Goal: Information Seeking & Learning: Learn about a topic

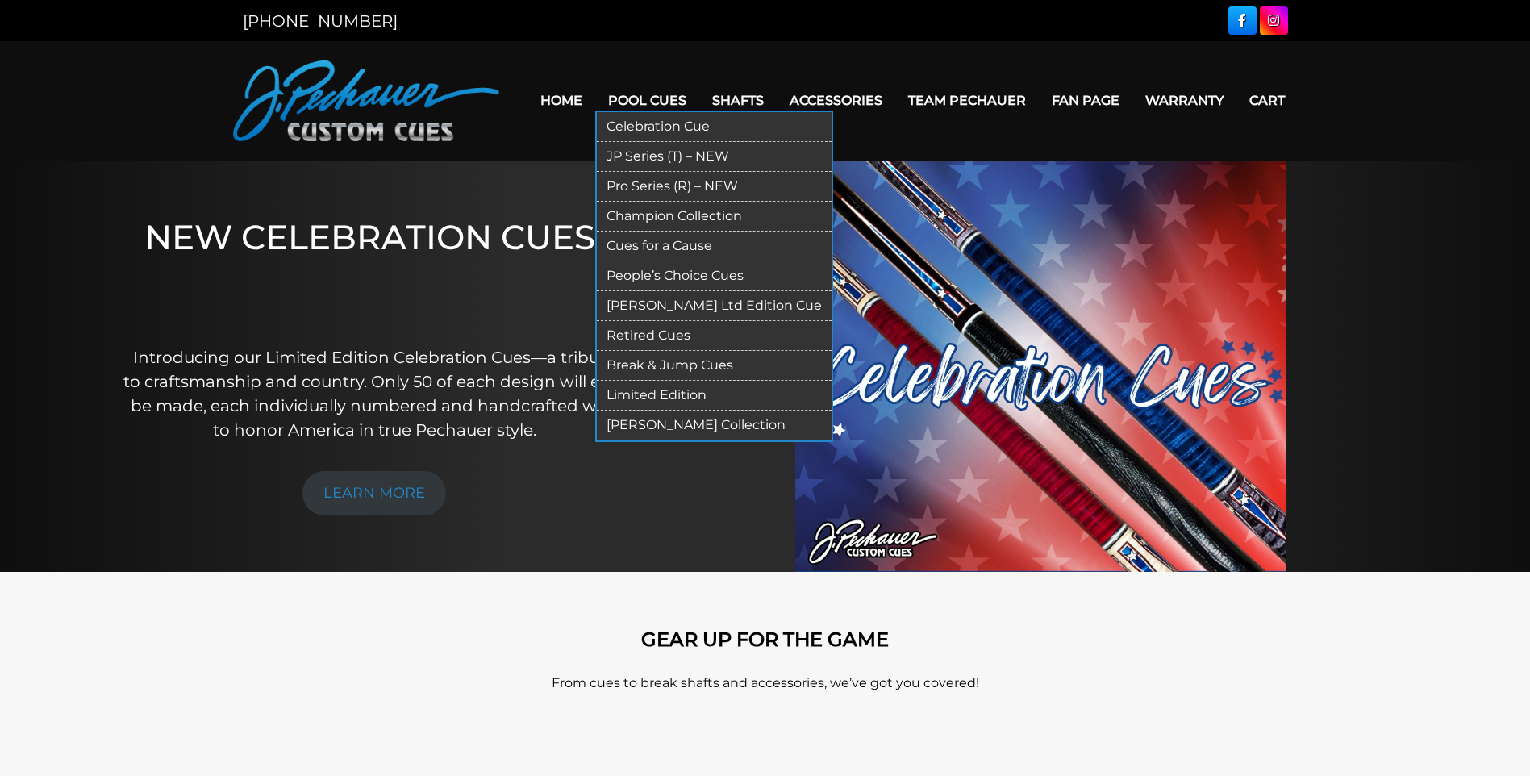
click at [659, 392] on link "Limited Edition" at bounding box center [714, 396] width 235 height 30
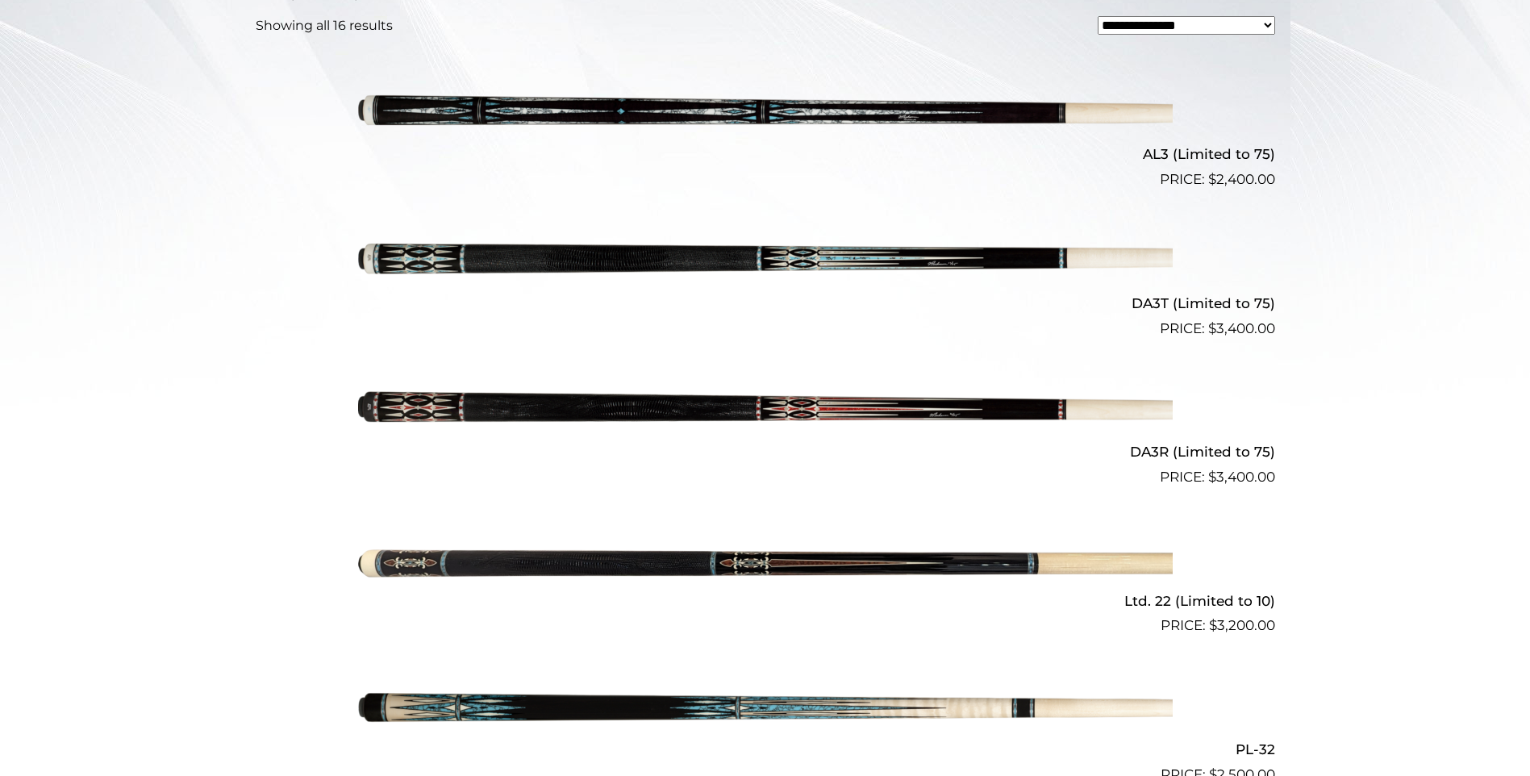
scroll to position [526, 0]
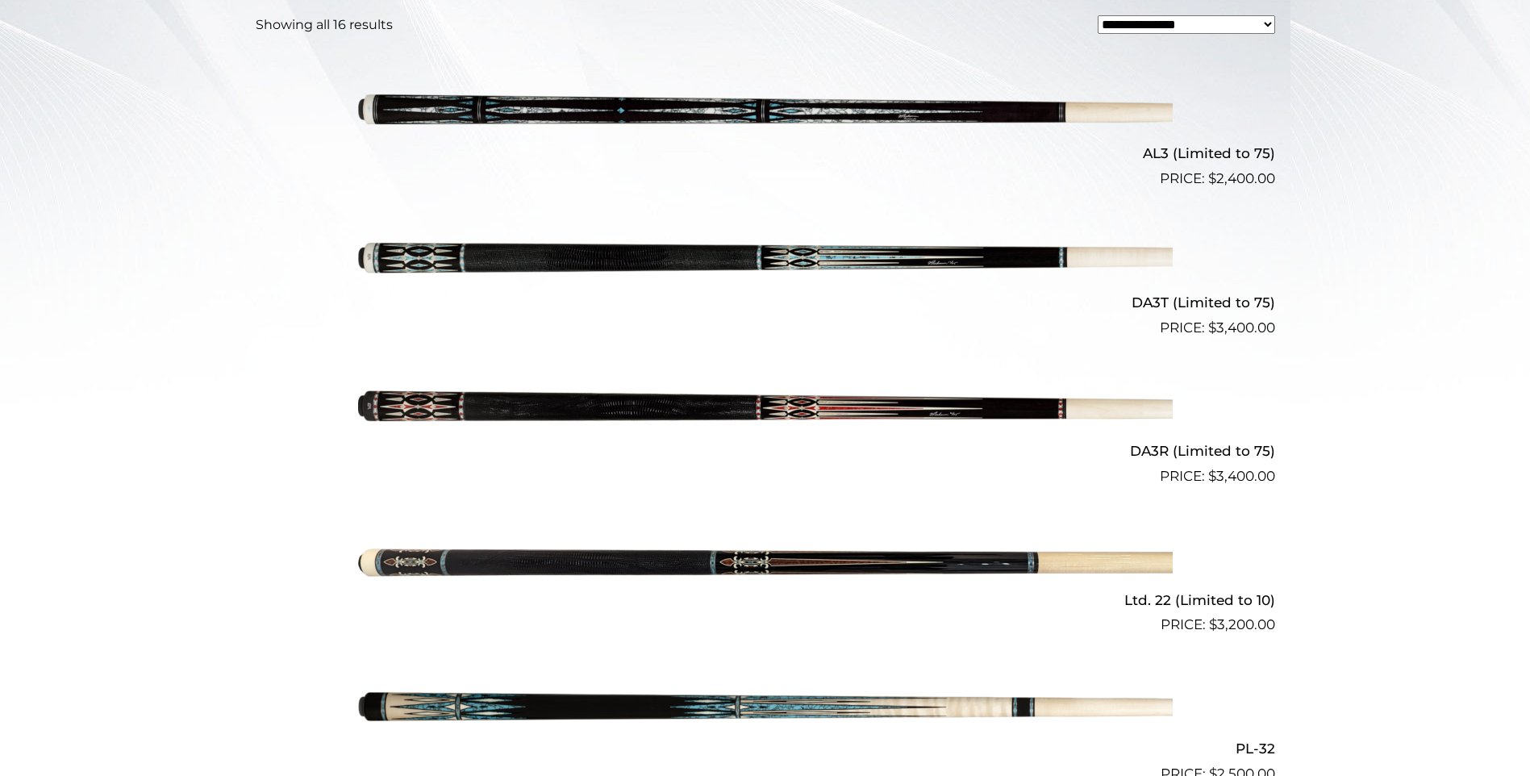
click at [889, 543] on img at bounding box center [765, 562] width 815 height 136
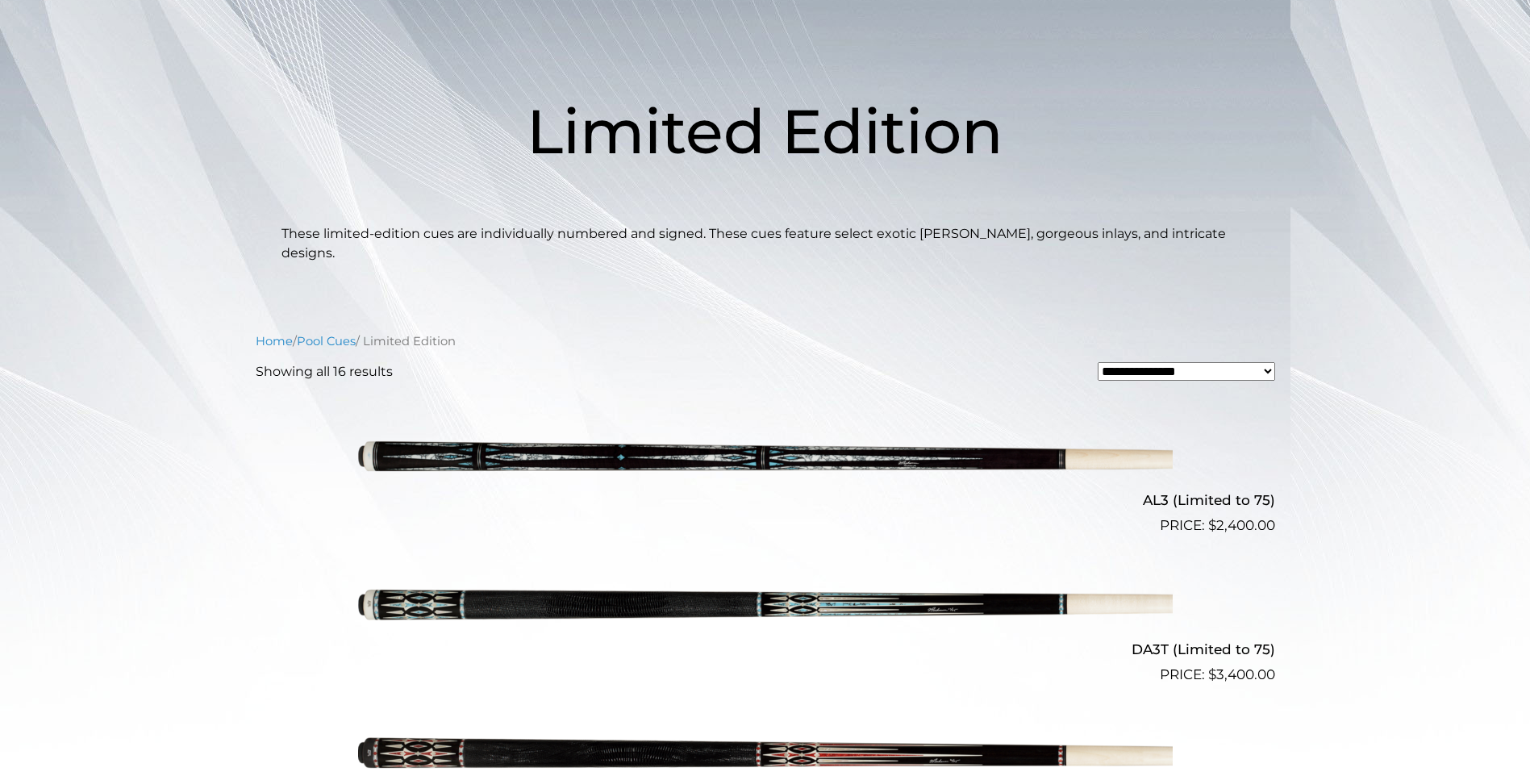
scroll to position [0, 0]
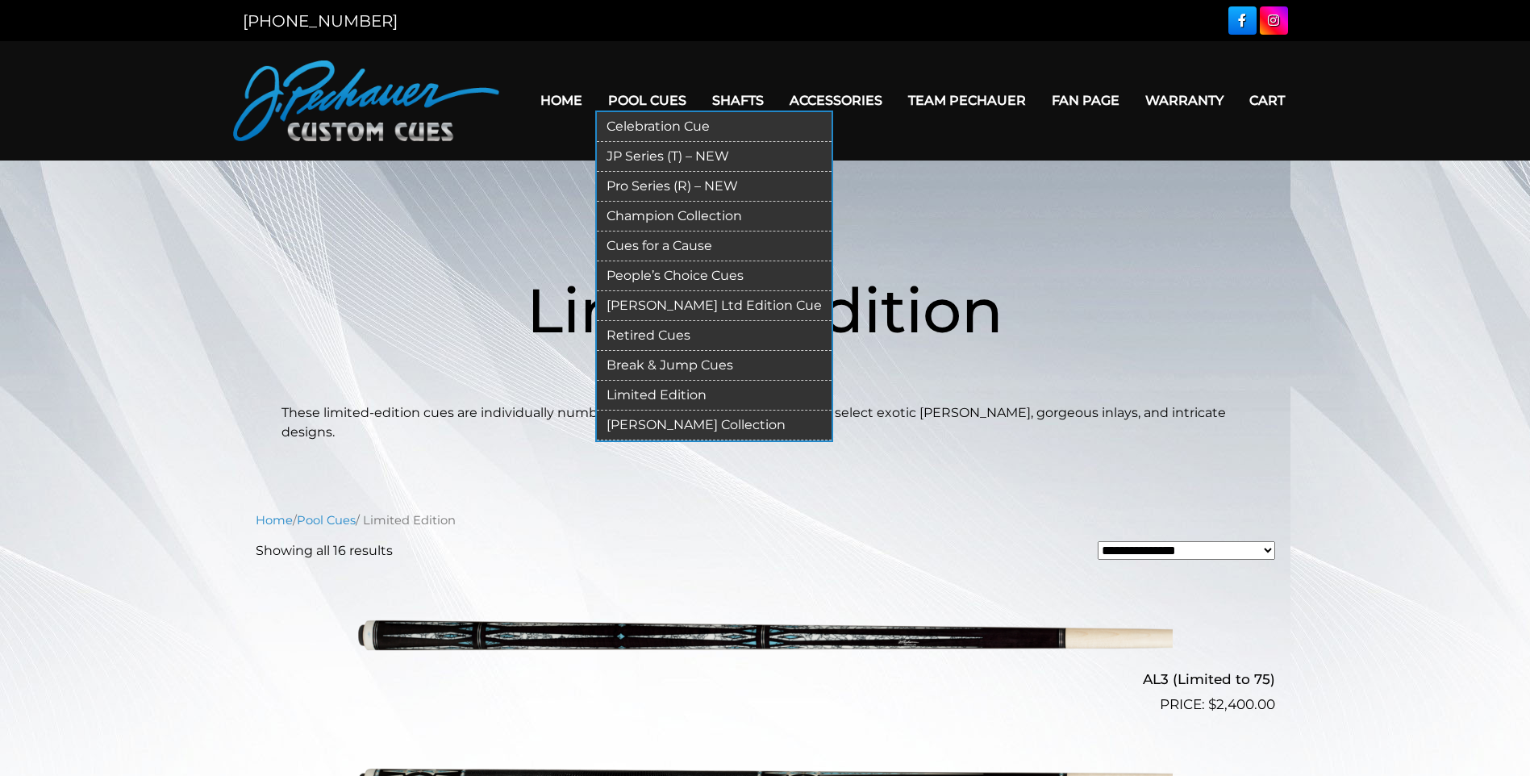
click at [669, 187] on link "Pro Series (R) – NEW" at bounding box center [714, 187] width 235 height 30
click at [648, 335] on link "Retired Cues" at bounding box center [714, 336] width 235 height 30
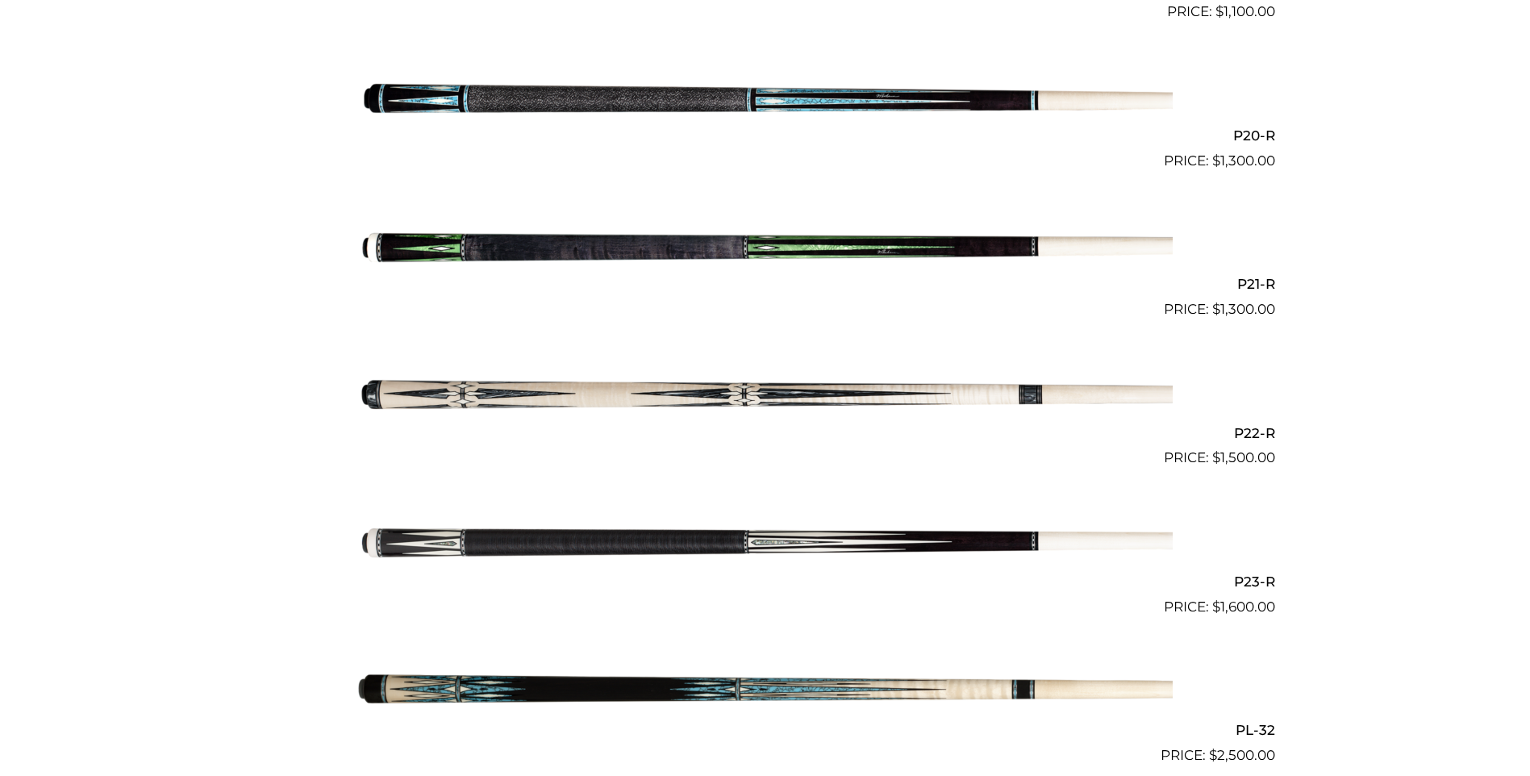
scroll to position [3313, 0]
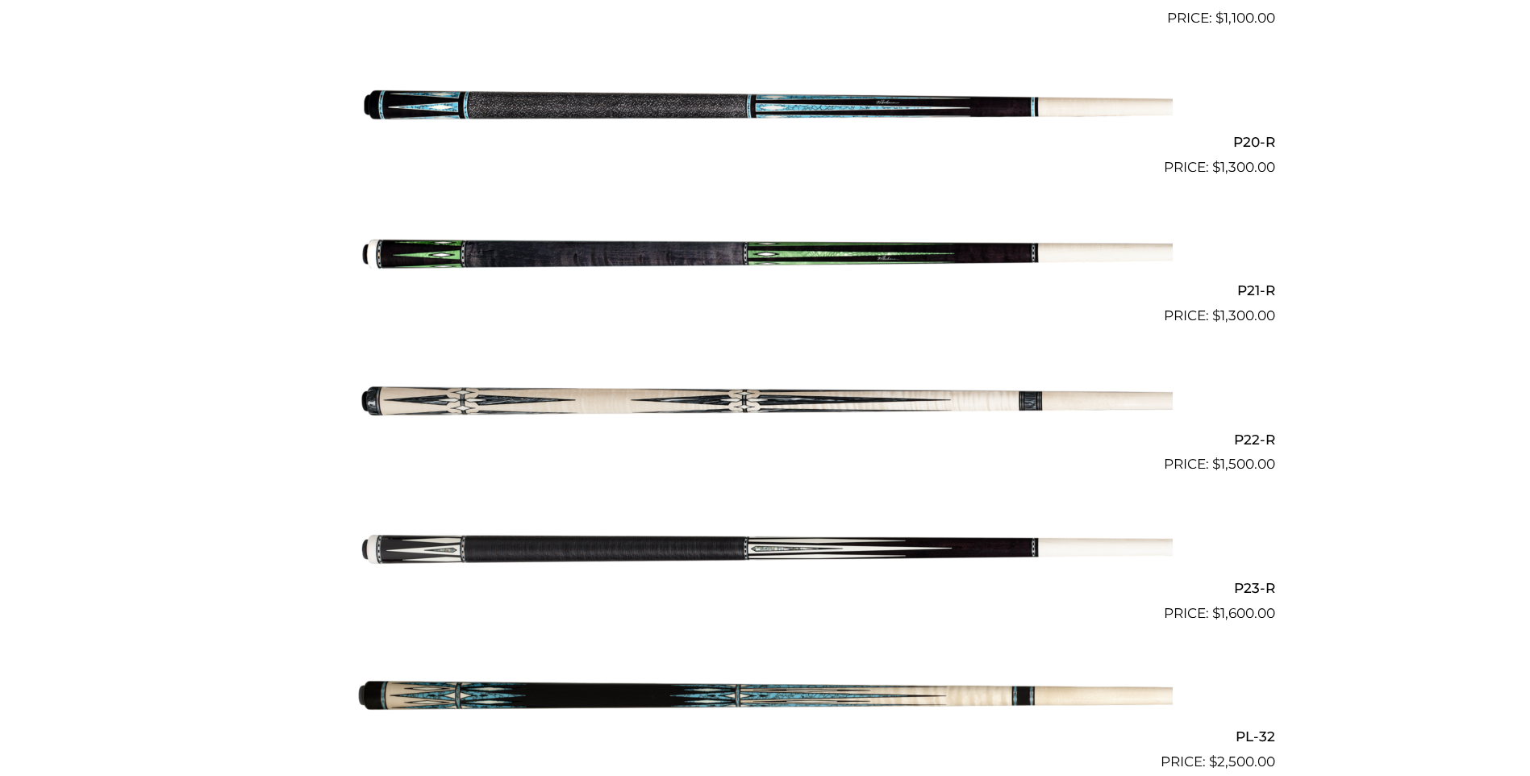
click at [872, 548] on img at bounding box center [765, 550] width 815 height 136
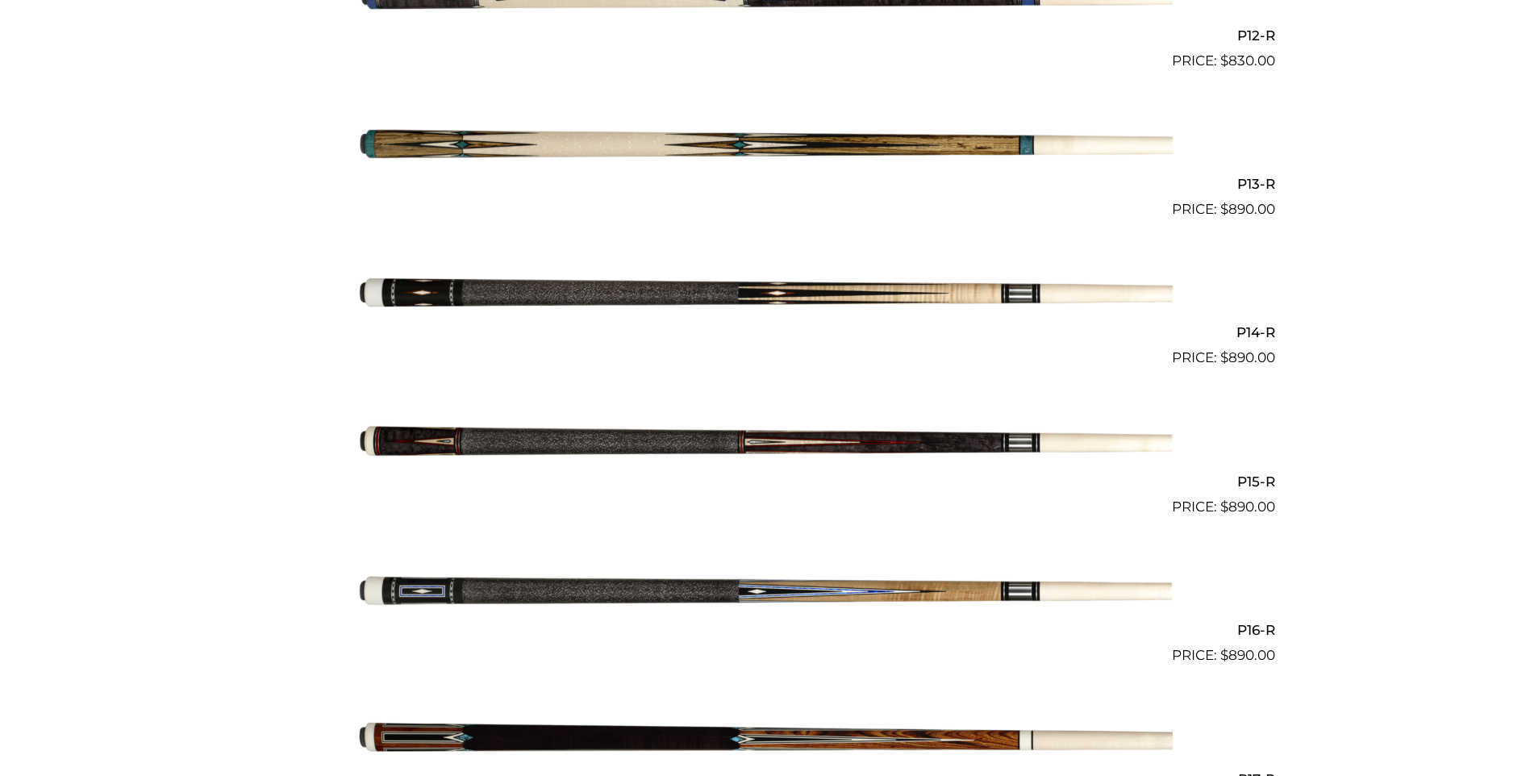
scroll to position [2225, 0]
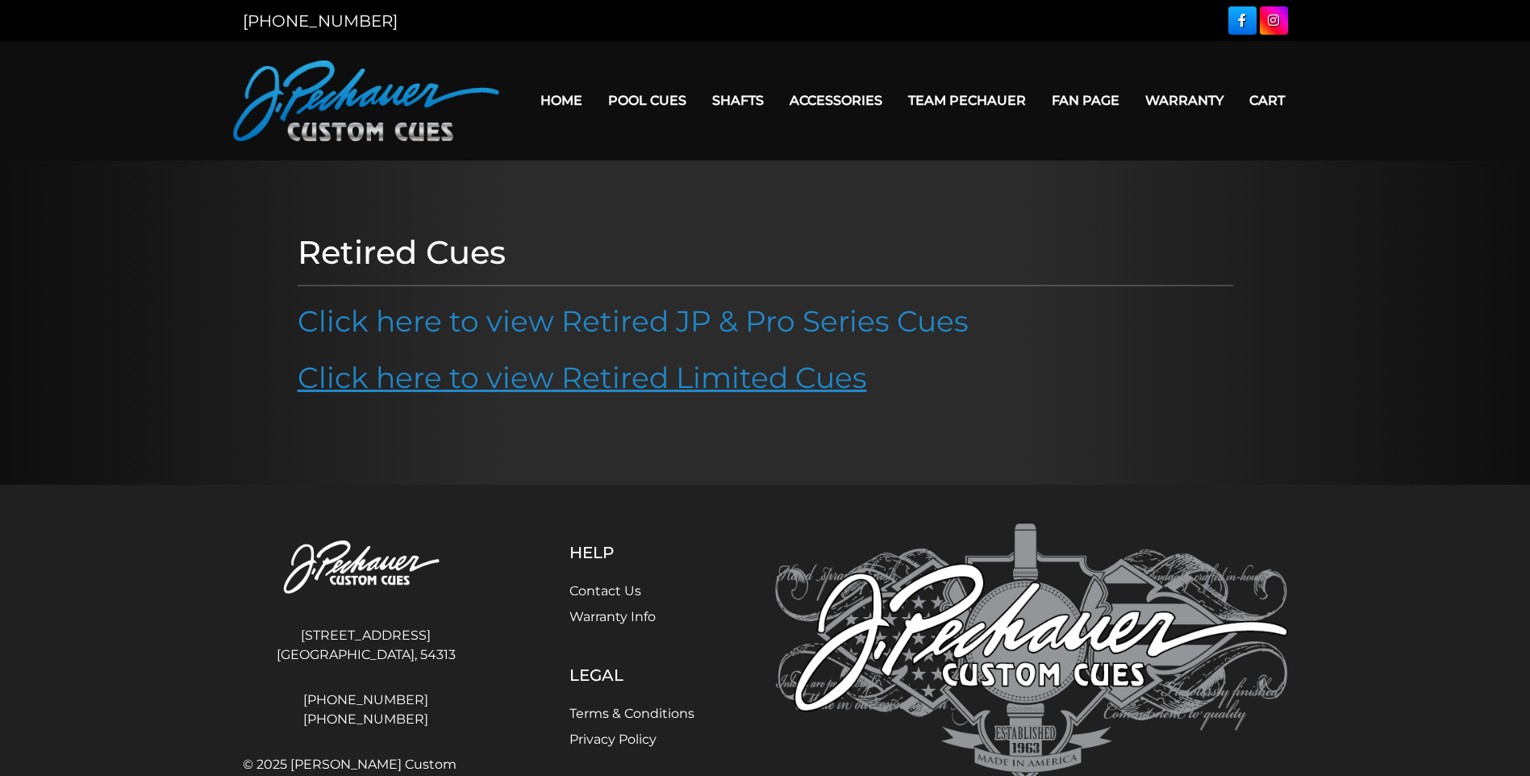
click at [666, 378] on link "Click here to view Retired Limited Cues" at bounding box center [583, 377] width 570 height 35
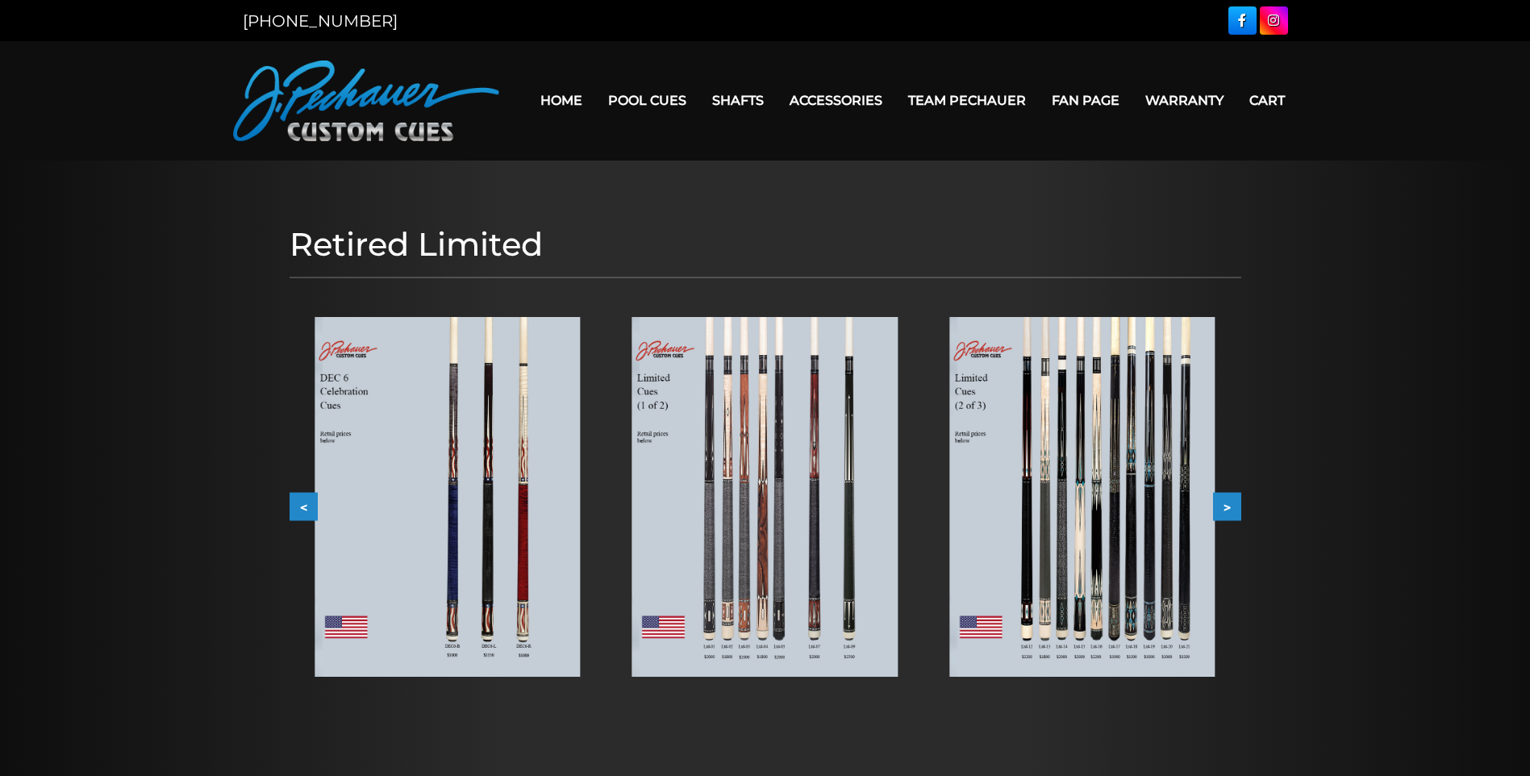
click at [1221, 506] on button ">" at bounding box center [1227, 506] width 28 height 28
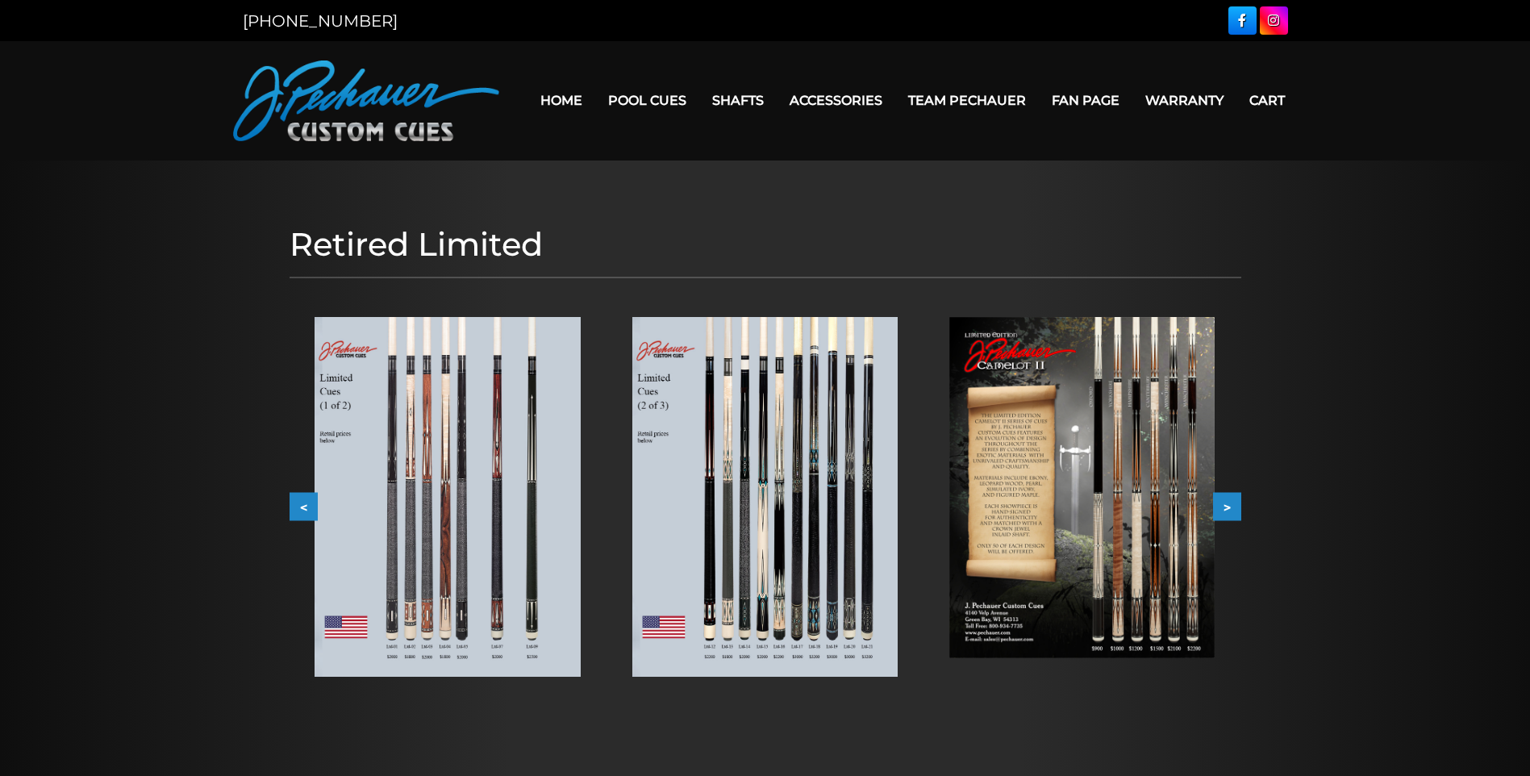
click at [1223, 506] on button ">" at bounding box center [1227, 506] width 28 height 28
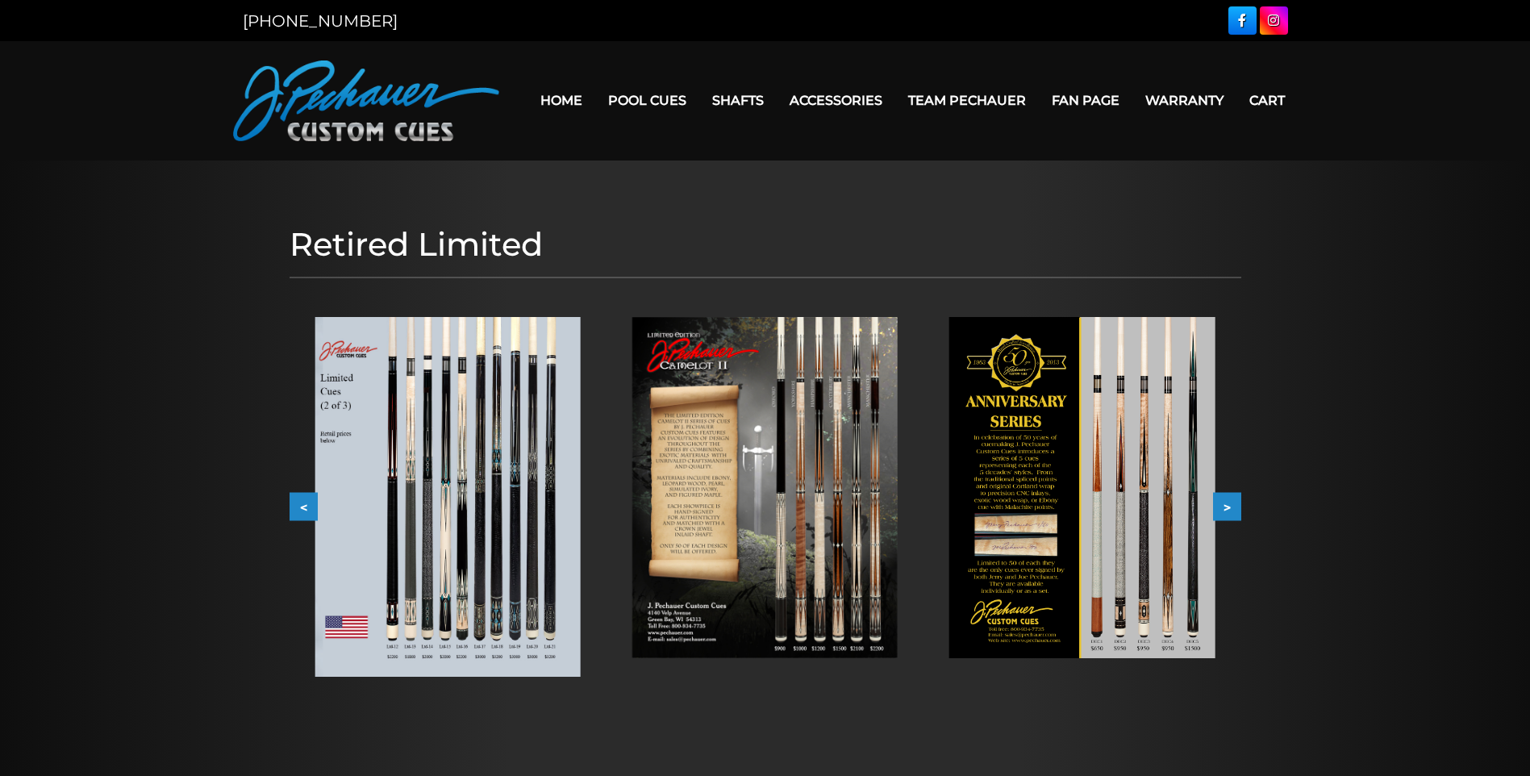
click at [1223, 506] on button ">" at bounding box center [1227, 506] width 28 height 28
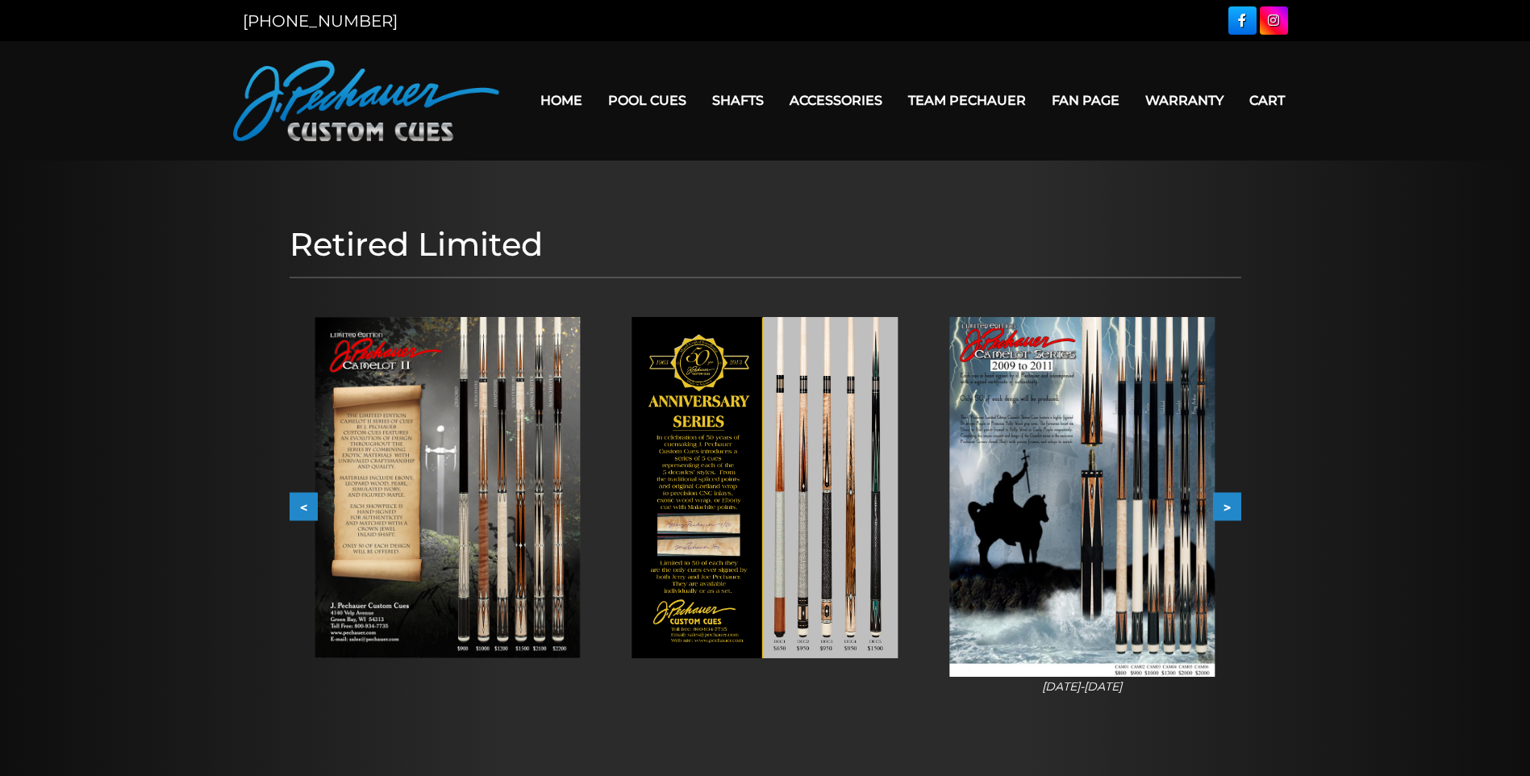
click at [1234, 506] on button ">" at bounding box center [1227, 506] width 28 height 28
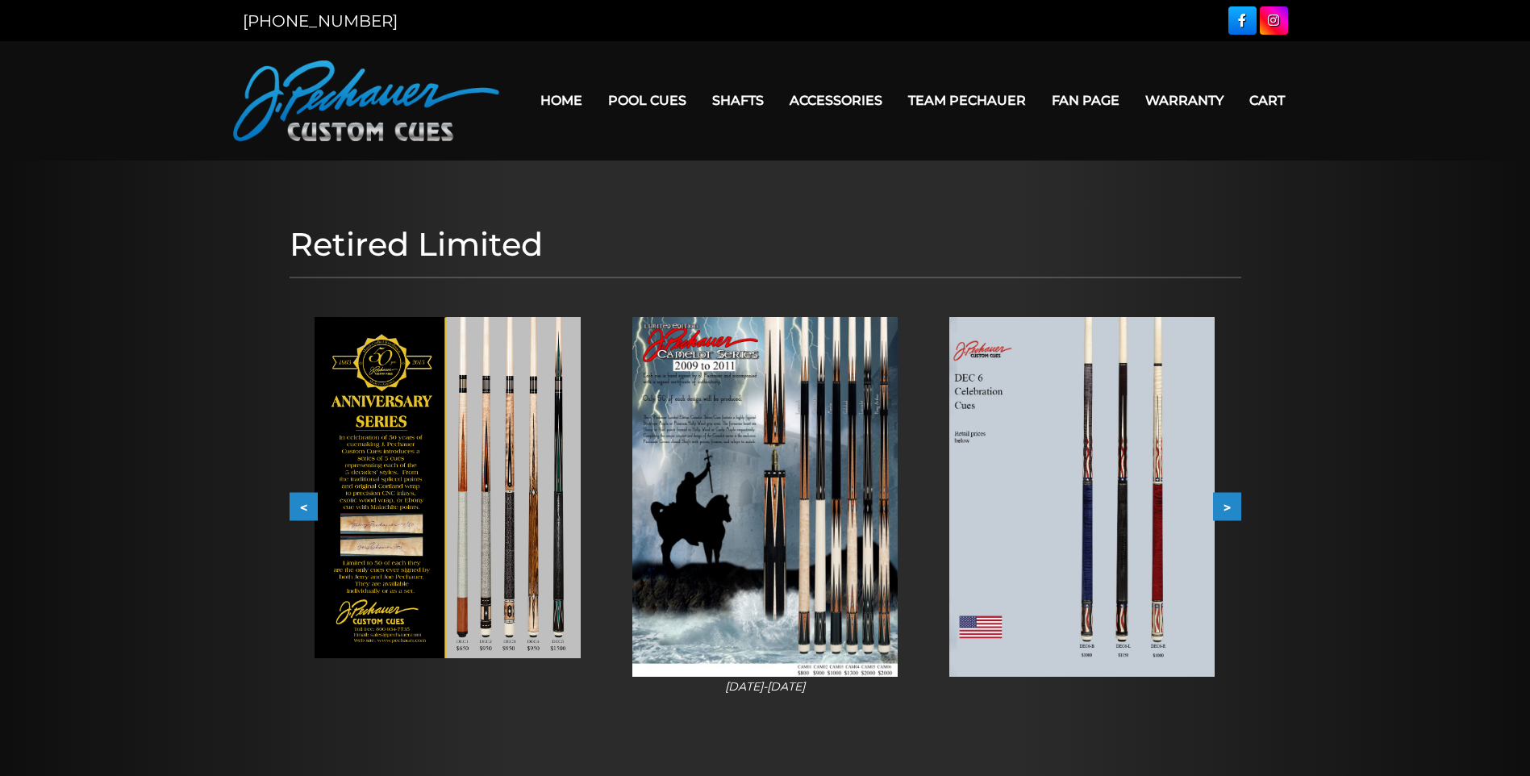
click at [1234, 506] on button ">" at bounding box center [1227, 506] width 28 height 28
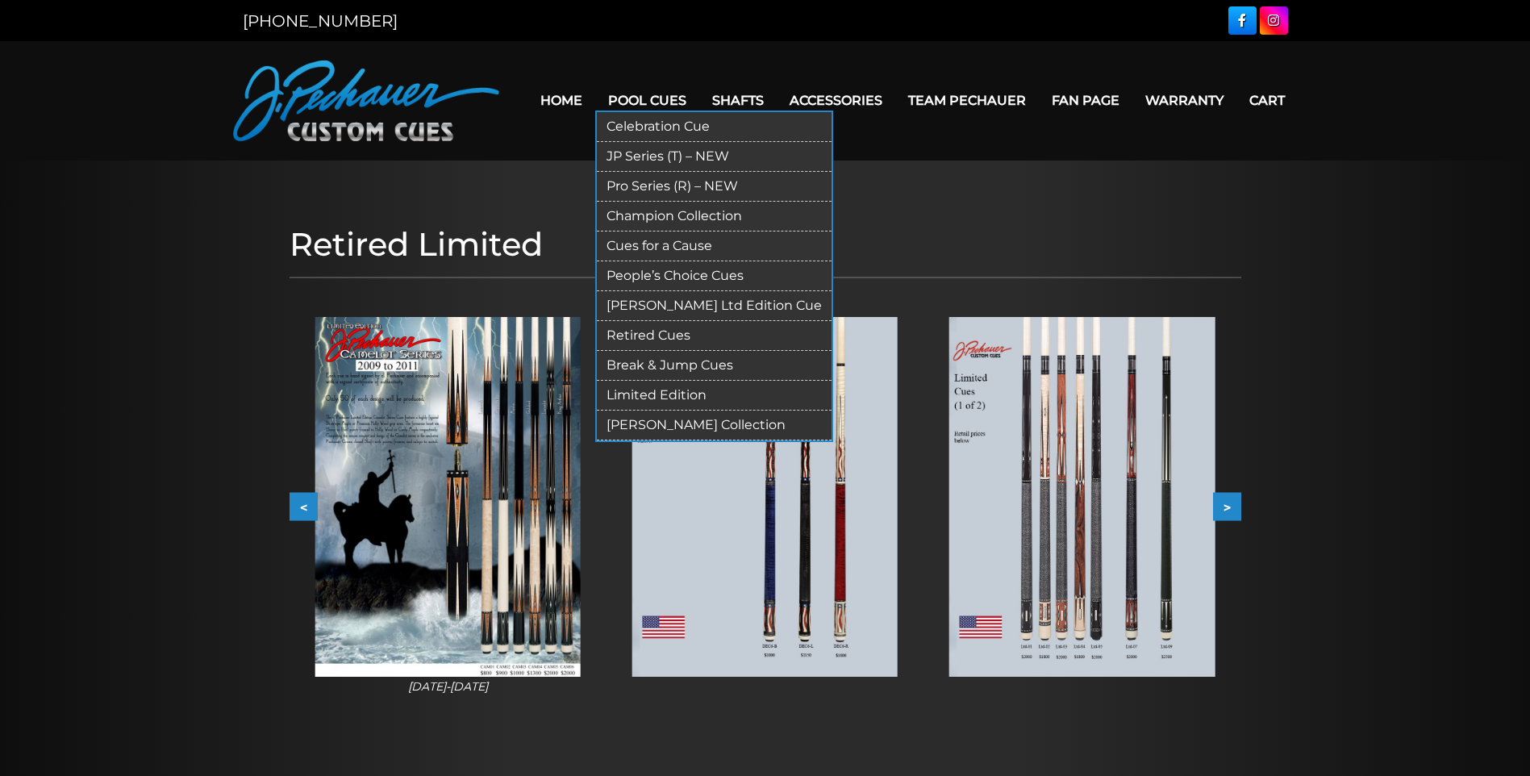
click at [659, 340] on link "Retired Cues" at bounding box center [714, 336] width 235 height 30
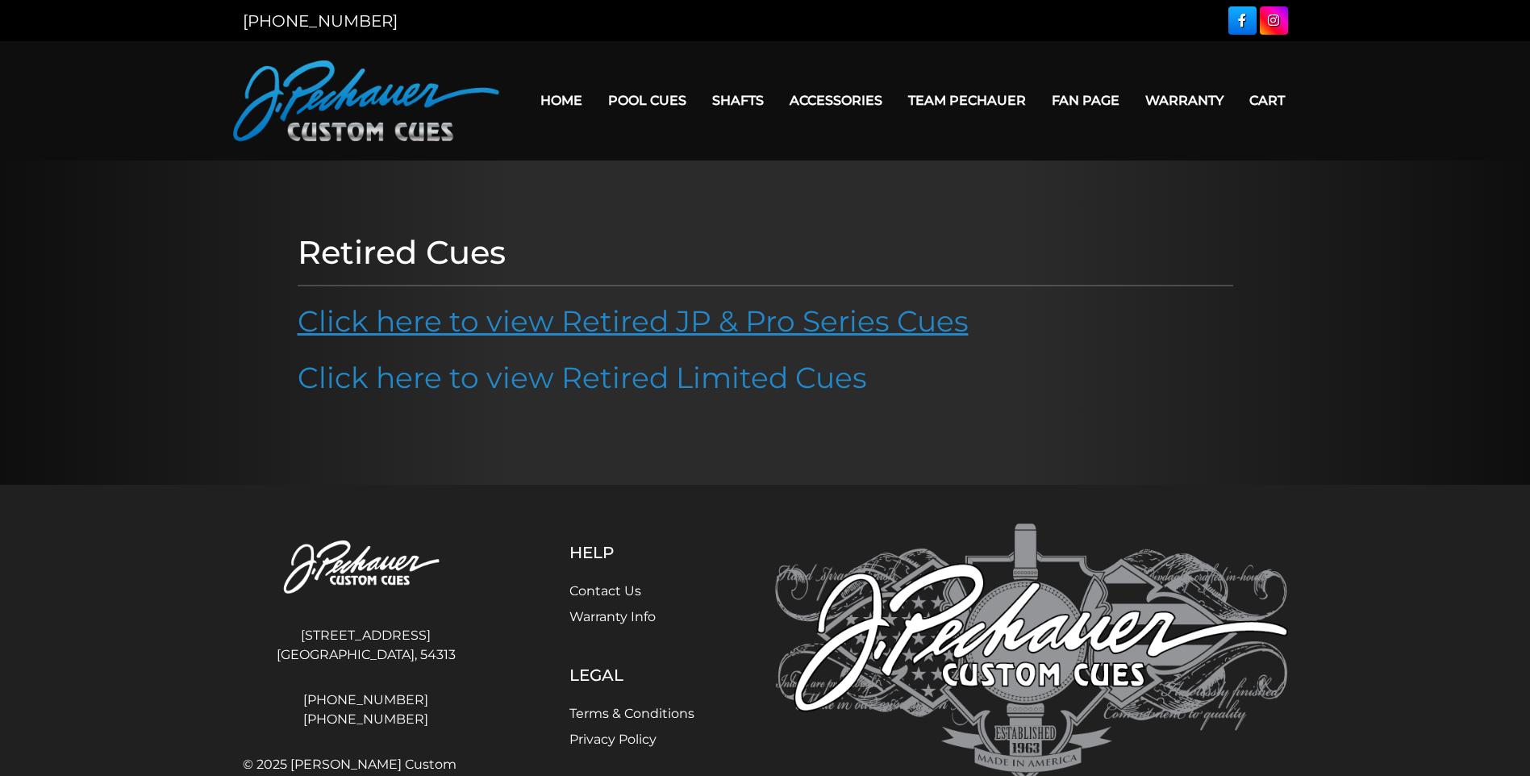
click at [738, 327] on link "Click here to view Retired JP & Pro Series Cues" at bounding box center [633, 320] width 671 height 35
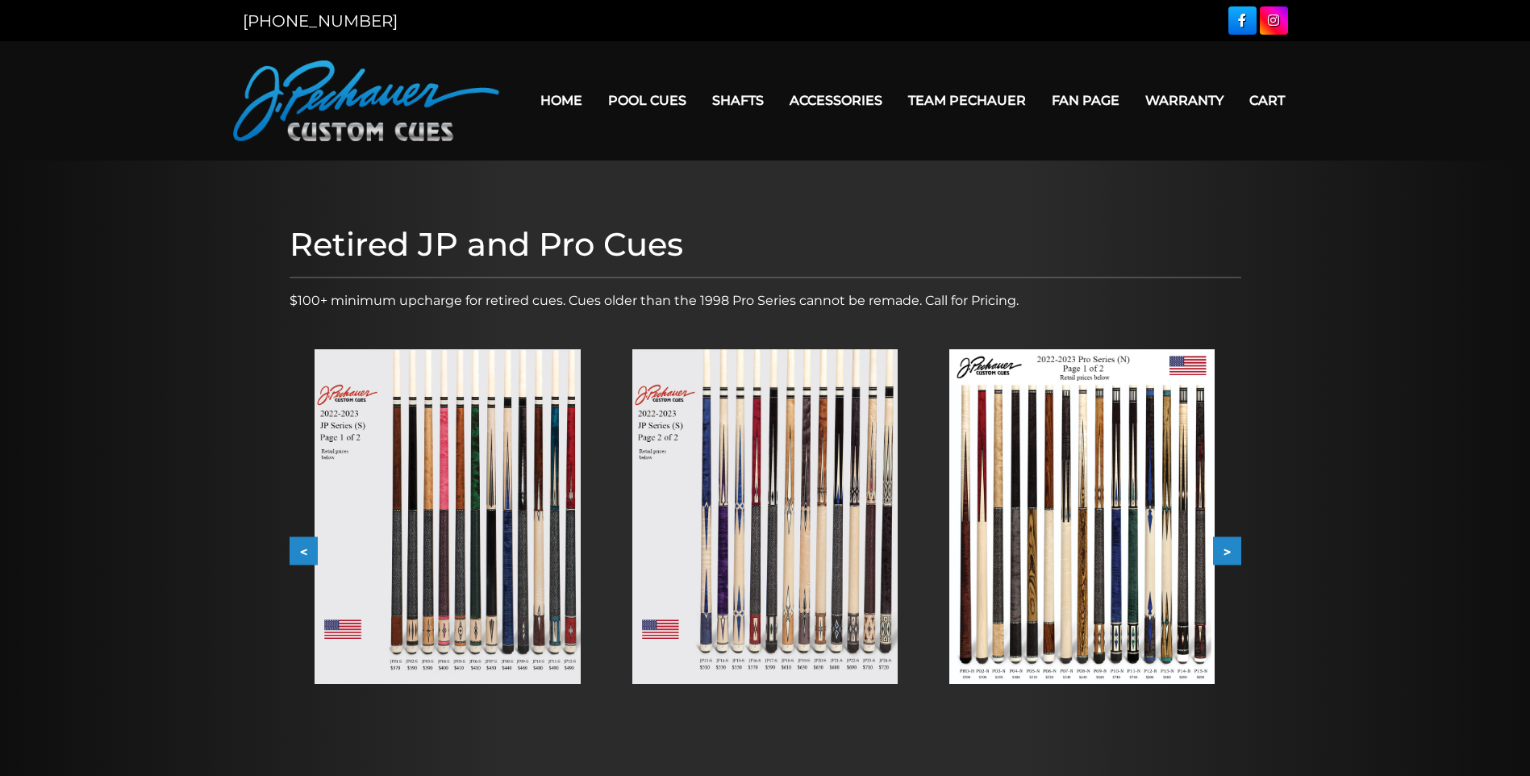
click at [1230, 553] on button ">" at bounding box center [1227, 551] width 28 height 28
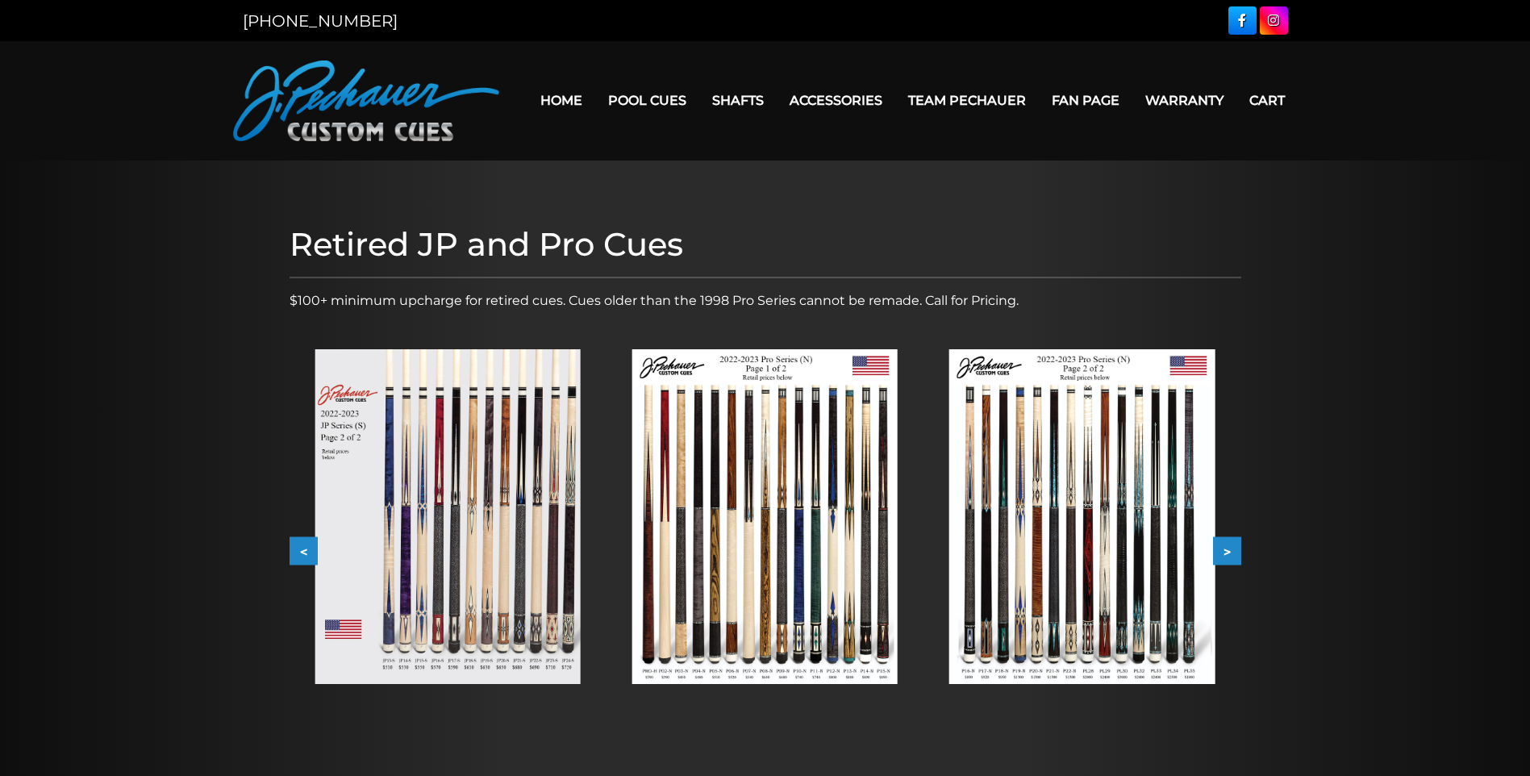
click at [1230, 546] on button ">" at bounding box center [1227, 551] width 28 height 28
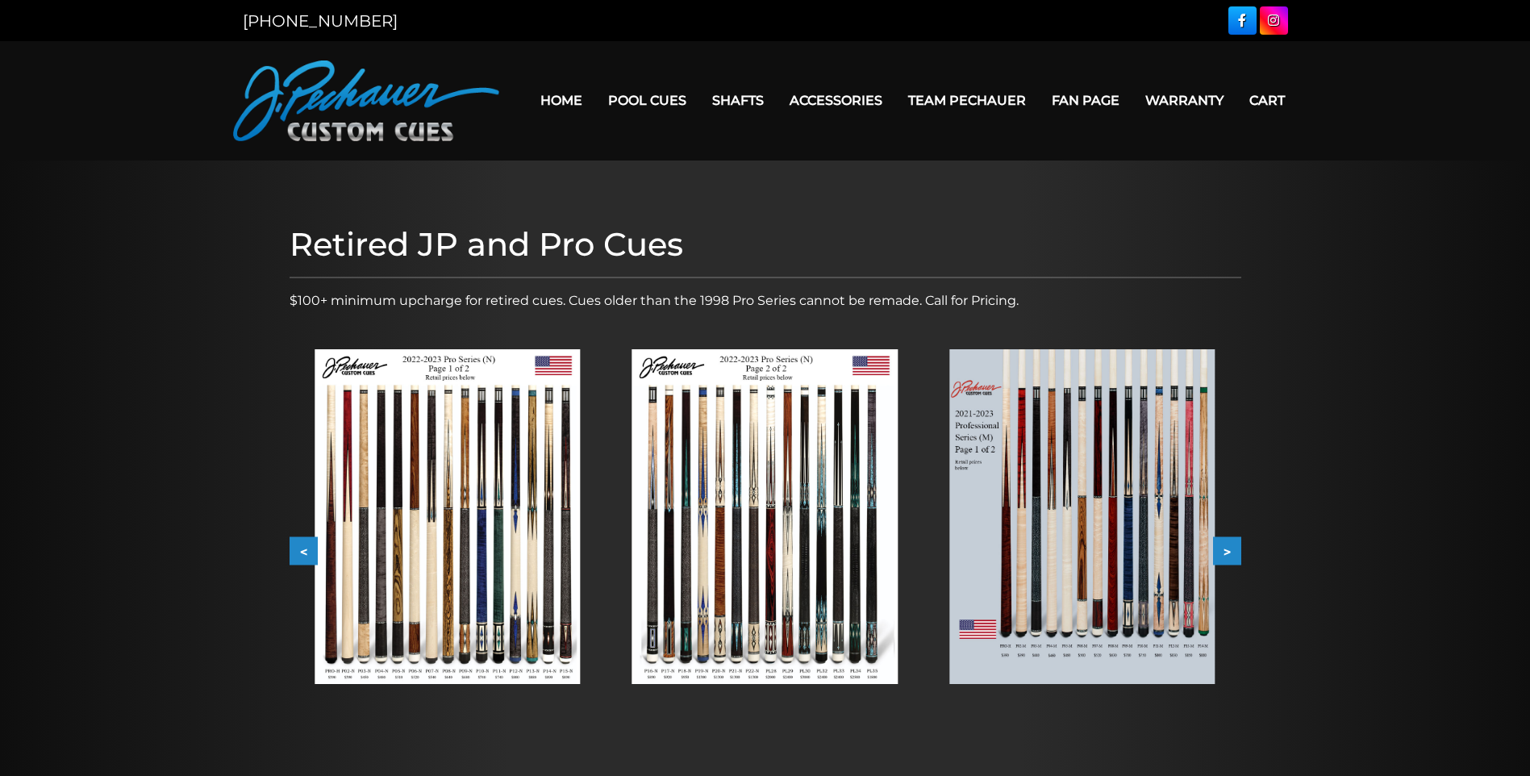
click at [1230, 546] on button ">" at bounding box center [1227, 551] width 28 height 28
